Goal: Transaction & Acquisition: Purchase product/service

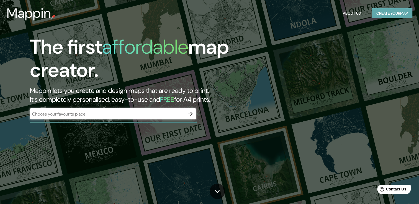
click at [394, 11] on button "Create your map" at bounding box center [392, 13] width 40 height 10
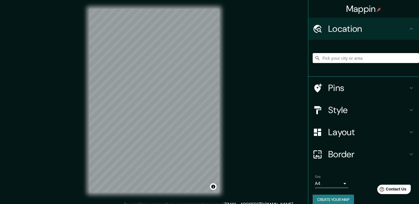
click at [318, 64] on div at bounding box center [366, 58] width 106 height 28
click at [321, 59] on input "Pick your city or area" at bounding box center [366, 58] width 106 height 10
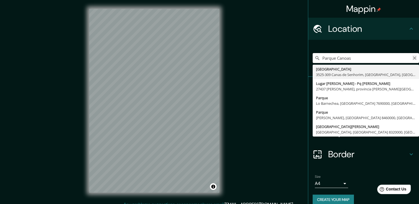
type input "Parque Canoas"
click at [412, 58] on icon "Clear" at bounding box center [414, 58] width 4 height 4
type input "[PERSON_NAME] [PERSON_NAME]"
drag, startPoint x: 353, startPoint y: 59, endPoint x: 319, endPoint y: 60, distance: 33.5
click at [319, 60] on input "[PERSON_NAME] [PERSON_NAME]" at bounding box center [366, 58] width 106 height 10
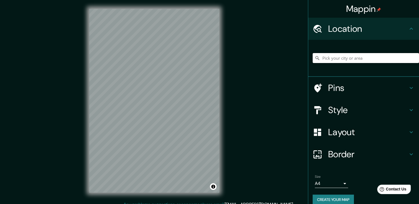
click at [327, 60] on input "Pick your city or area" at bounding box center [366, 58] width 106 height 10
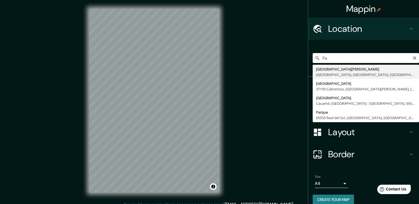
type input "P"
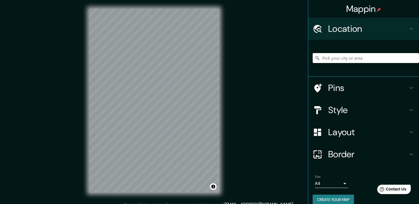
paste input "Av. [PERSON_NAME][STREET_ADDRESS]"
type input "[GEOGRAPHIC_DATA], [GEOGRAPHIC_DATA], [GEOGRAPHIC_DATA]"
drag, startPoint x: 380, startPoint y: 51, endPoint x: 360, endPoint y: 62, distance: 22.1
click at [360, 62] on div "[GEOGRAPHIC_DATA], [GEOGRAPHIC_DATA], [GEOGRAPHIC_DATA] [GEOGRAPHIC_DATA], [GEO…" at bounding box center [366, 58] width 106 height 28
click at [412, 56] on icon "Clear" at bounding box center [414, 58] width 4 height 4
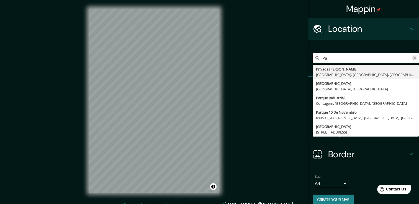
type input "P"
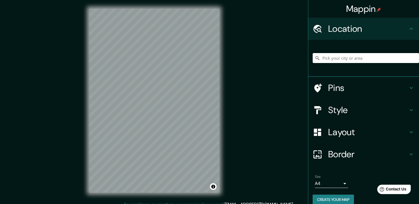
click at [375, 57] on input "Pick your city or area" at bounding box center [366, 58] width 106 height 10
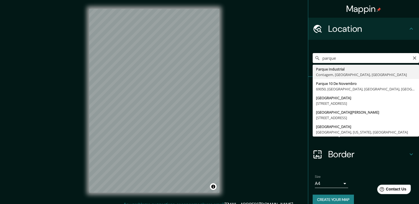
drag, startPoint x: 330, startPoint y: 57, endPoint x: 303, endPoint y: 57, distance: 27.7
click at [303, 57] on div "Mappin Location [GEOGRAPHIC_DATA], [GEOGRAPHIC_DATA], [GEOGRAPHIC_DATA] Parque …" at bounding box center [209, 105] width 419 height 211
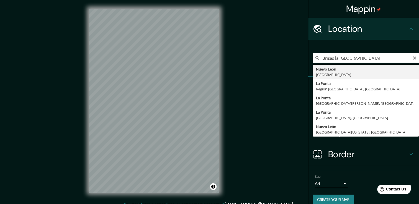
type input "[GEOGRAPHIC_DATA], [GEOGRAPHIC_DATA]"
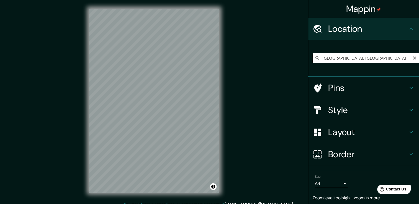
drag, startPoint x: 363, startPoint y: 56, endPoint x: 313, endPoint y: 57, distance: 49.3
click at [313, 57] on div "[GEOGRAPHIC_DATA], [GEOGRAPHIC_DATA]" at bounding box center [366, 58] width 106 height 10
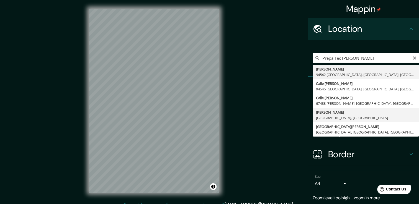
type input "[PERSON_NAME], [GEOGRAPHIC_DATA], [GEOGRAPHIC_DATA], [GEOGRAPHIC_DATA]"
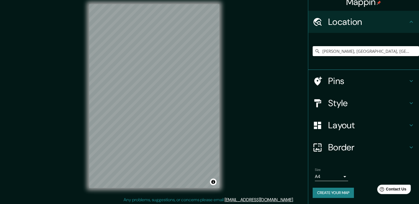
scroll to position [6, 0]
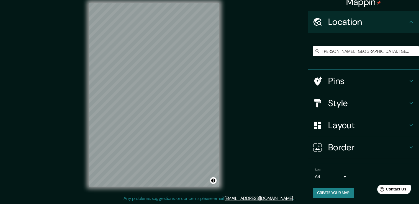
click at [352, 140] on div "Border" at bounding box center [363, 148] width 111 height 22
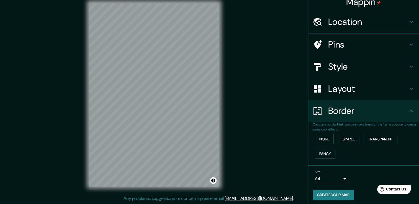
scroll to position [0, 0]
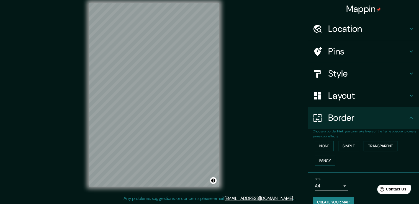
click at [388, 142] on button "Transparent" at bounding box center [381, 146] width 34 height 10
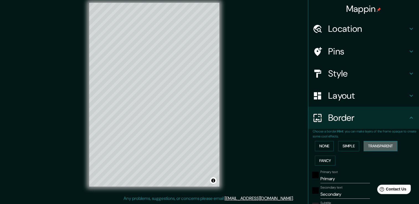
click at [387, 146] on button "Transparent" at bounding box center [381, 146] width 34 height 10
type input "226"
type input "38"
click at [322, 149] on button "None" at bounding box center [324, 146] width 19 height 10
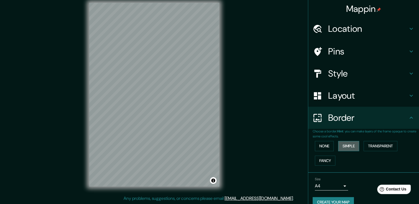
click at [347, 145] on button "Simple" at bounding box center [348, 146] width 21 height 10
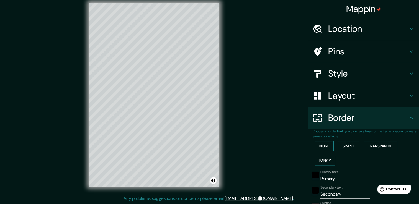
click at [326, 145] on button "None" at bounding box center [324, 146] width 19 height 10
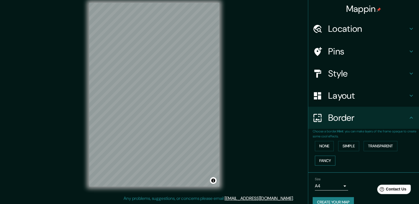
click at [325, 157] on button "Fancy" at bounding box center [325, 161] width 20 height 10
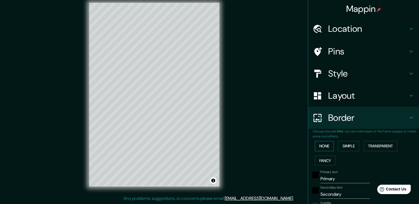
click at [324, 147] on button "None" at bounding box center [324, 146] width 19 height 10
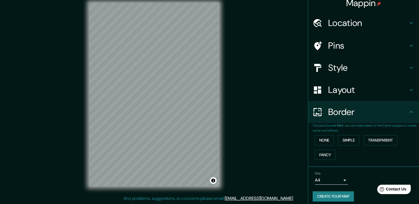
scroll to position [9, 0]
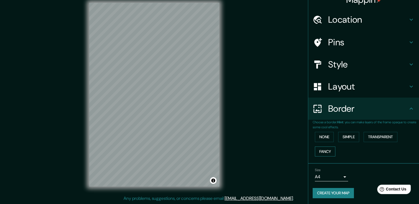
click at [318, 153] on button "Fancy" at bounding box center [325, 152] width 20 height 10
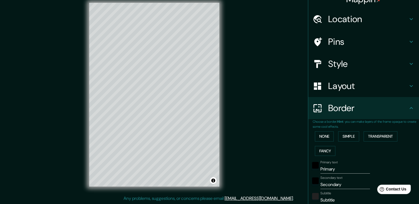
scroll to position [0, 0]
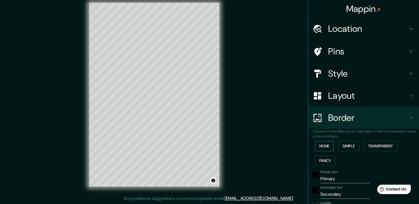
click at [316, 145] on button "None" at bounding box center [324, 146] width 19 height 10
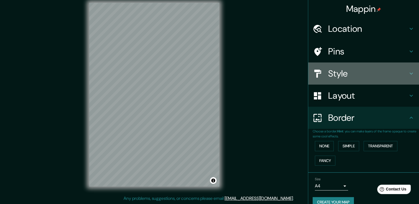
click at [344, 81] on div "Style" at bounding box center [363, 74] width 111 height 22
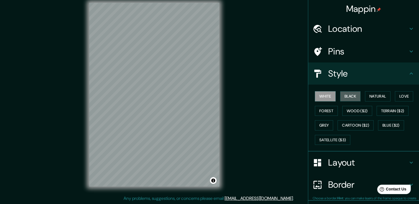
click at [342, 94] on button "Black" at bounding box center [350, 96] width 21 height 10
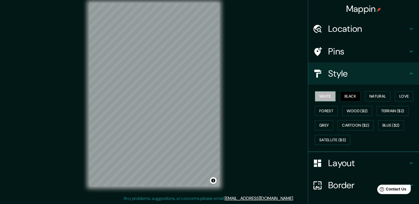
click at [315, 95] on button "White" at bounding box center [325, 96] width 21 height 10
click at [377, 93] on button "Natural" at bounding box center [377, 96] width 25 height 10
click at [225, 128] on div "© Mapbox © OpenStreetMap Improve this map" at bounding box center [154, 95] width 148 height 202
click at [323, 116] on div "White Black Natural Love Forest Wood ($2) Terrain ($2) Grey Cartoon ($2) Blue (…" at bounding box center [366, 118] width 106 height 58
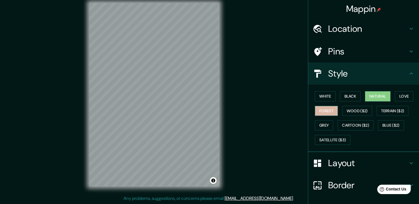
click at [322, 111] on button "Forest" at bounding box center [326, 111] width 23 height 10
click at [369, 53] on h4 "Pins" at bounding box center [368, 51] width 80 height 11
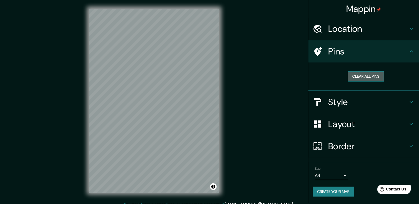
click at [369, 76] on button "Clear all pins" at bounding box center [366, 76] width 36 height 10
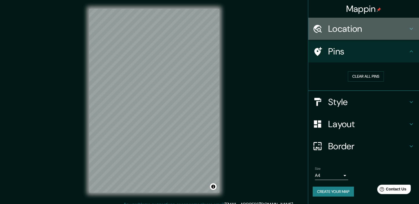
click at [361, 35] on div "Location" at bounding box center [363, 29] width 111 height 22
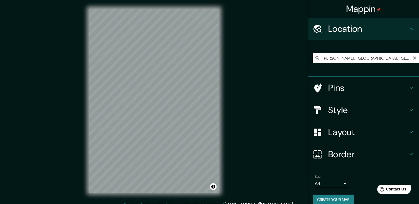
click at [353, 61] on input "[PERSON_NAME], [GEOGRAPHIC_DATA], [GEOGRAPHIC_DATA], [GEOGRAPHIC_DATA]" at bounding box center [366, 58] width 106 height 10
drag, startPoint x: 322, startPoint y: 60, endPoint x: 424, endPoint y: 55, distance: 102.4
click at [419, 55] on html "Mappin Location [PERSON_NAME], [GEOGRAPHIC_DATA], [GEOGRAPHIC_DATA], [GEOGRAPHI…" at bounding box center [209, 102] width 419 height 204
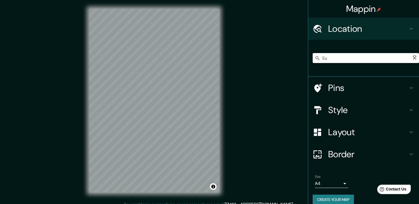
type input "E"
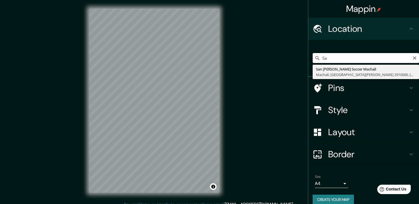
type input "S"
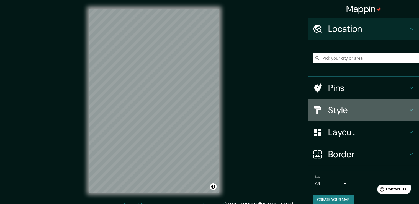
click at [344, 109] on h4 "Style" at bounding box center [368, 110] width 80 height 11
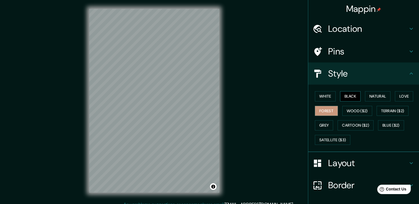
click at [348, 94] on button "Black" at bounding box center [350, 96] width 21 height 10
click at [319, 96] on button "White" at bounding box center [325, 96] width 21 height 10
click at [353, 34] on h4 "Location" at bounding box center [368, 28] width 80 height 11
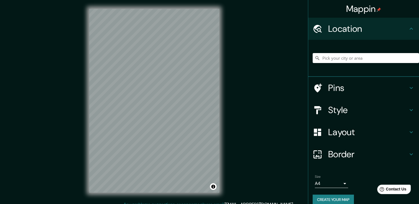
click at [356, 67] on div at bounding box center [366, 58] width 106 height 28
click at [353, 58] on input "Pick your city or area" at bounding box center [366, 58] width 106 height 10
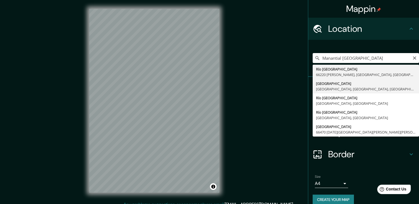
type input "[STREET_ADDRESS]"
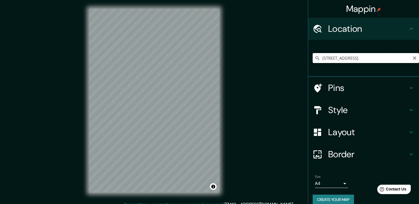
click at [336, 62] on input "[STREET_ADDRESS]" at bounding box center [366, 58] width 106 height 10
drag, startPoint x: 319, startPoint y: 58, endPoint x: 417, endPoint y: 66, distance: 98.1
click at [417, 66] on div "Mappin Location [GEOGRAPHIC_DATA], [GEOGRAPHIC_DATA], [GEOGRAPHIC_DATA] Pins St…" at bounding box center [363, 102] width 111 height 204
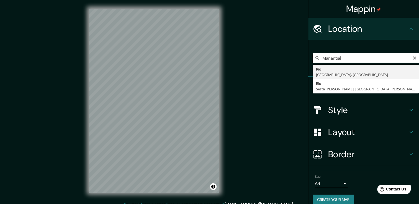
drag, startPoint x: 356, startPoint y: 54, endPoint x: 299, endPoint y: 63, distance: 57.2
click at [299, 63] on div "Mappin Location [GEOGRAPHIC_DATA] [GEOGRAPHIC_DATA], [GEOGRAPHIC_DATA] [GEOGRAP…" at bounding box center [209, 105] width 419 height 211
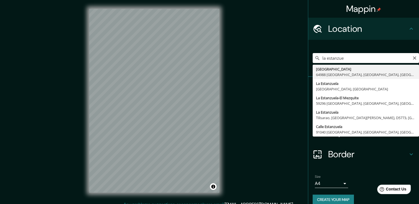
type input "[GEOGRAPHIC_DATA], [GEOGRAPHIC_DATA], [GEOGRAPHIC_DATA], [GEOGRAPHIC_DATA]"
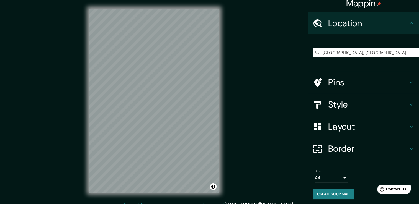
scroll to position [7, 0]
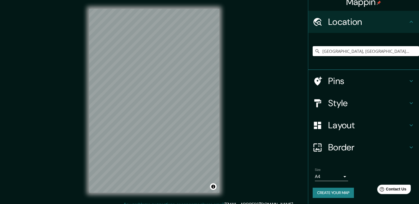
click at [344, 197] on button "Create your map" at bounding box center [333, 193] width 41 height 10
click at [340, 86] on div "Pins" at bounding box center [363, 81] width 111 height 22
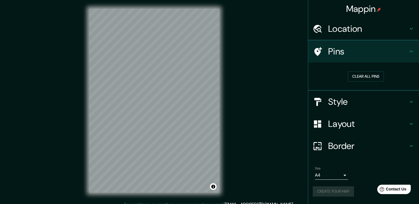
scroll to position [0, 0]
click at [316, 50] on icon at bounding box center [318, 51] width 8 height 9
click at [359, 77] on button "Clear all pins" at bounding box center [366, 76] width 36 height 10
click at [338, 56] on h4 "Pins" at bounding box center [368, 51] width 80 height 11
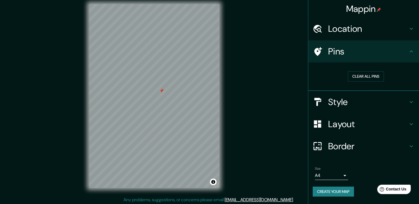
scroll to position [6, 0]
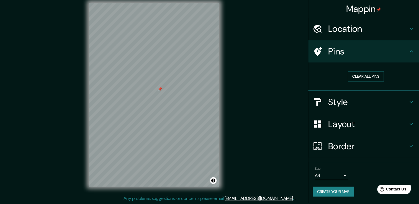
click at [340, 187] on button "Create your map" at bounding box center [333, 192] width 41 height 10
click at [352, 191] on button "Create your map" at bounding box center [333, 192] width 41 height 10
click at [348, 173] on body "Mappin Location [GEOGRAPHIC_DATA], [GEOGRAPHIC_DATA], [GEOGRAPHIC_DATA], [GEOGR…" at bounding box center [209, 96] width 419 height 204
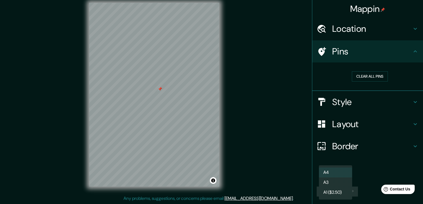
click at [377, 171] on div at bounding box center [211, 102] width 423 height 204
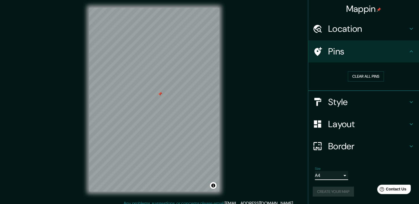
scroll to position [0, 0]
